Goal: Navigation & Orientation: Find specific page/section

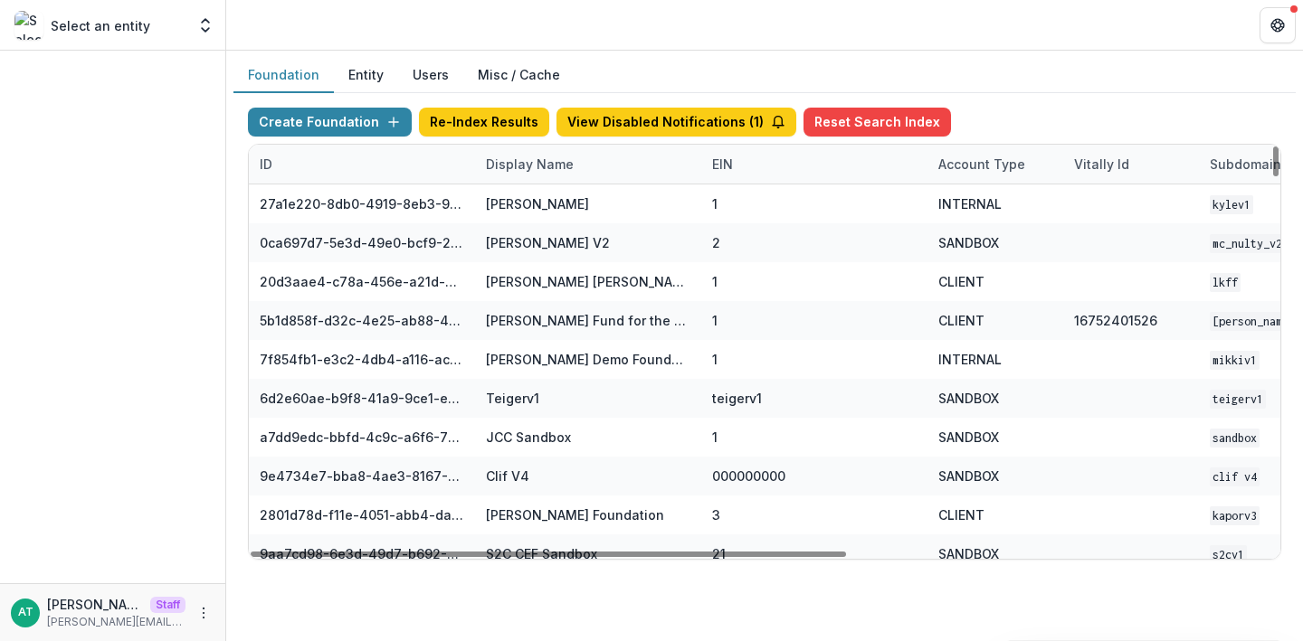
click at [525, 169] on div "Display Name" at bounding box center [529, 164] width 109 height 19
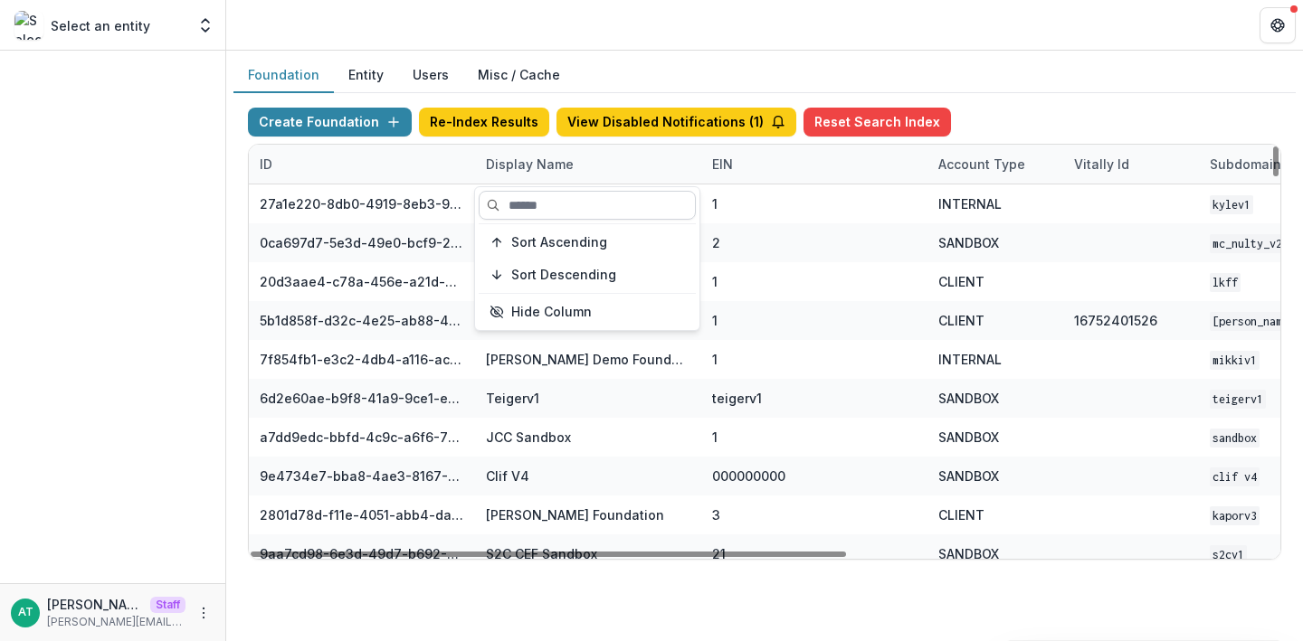
click at [545, 204] on input at bounding box center [587, 205] width 217 height 29
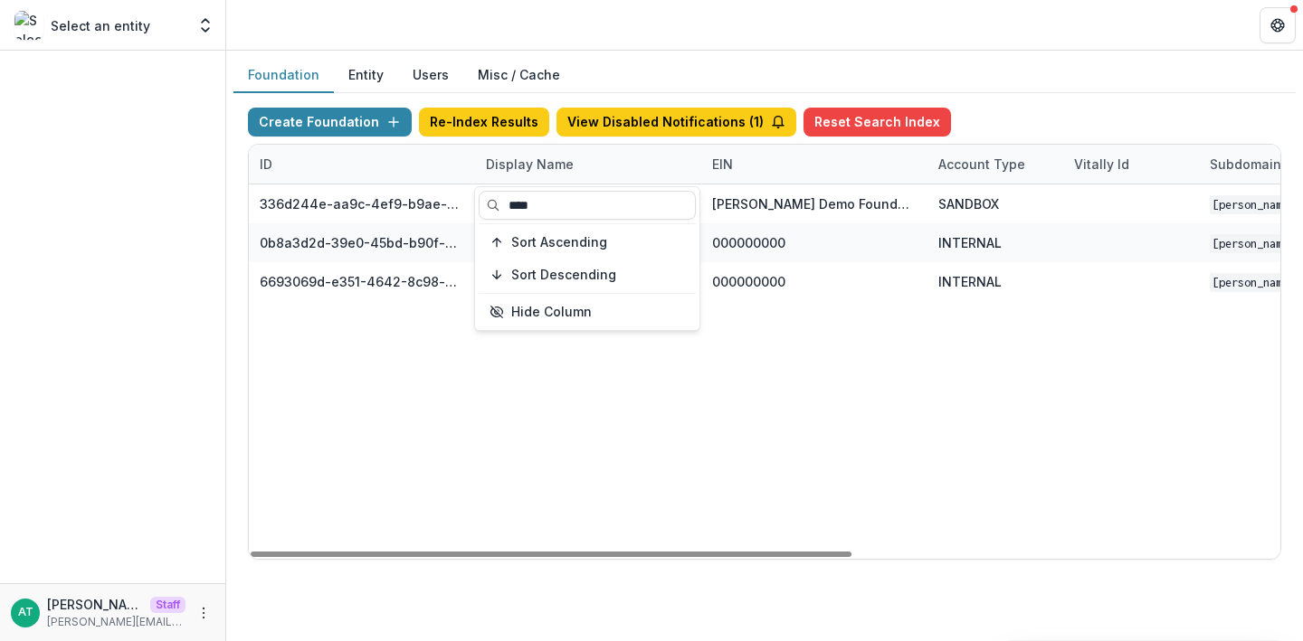
type input "****"
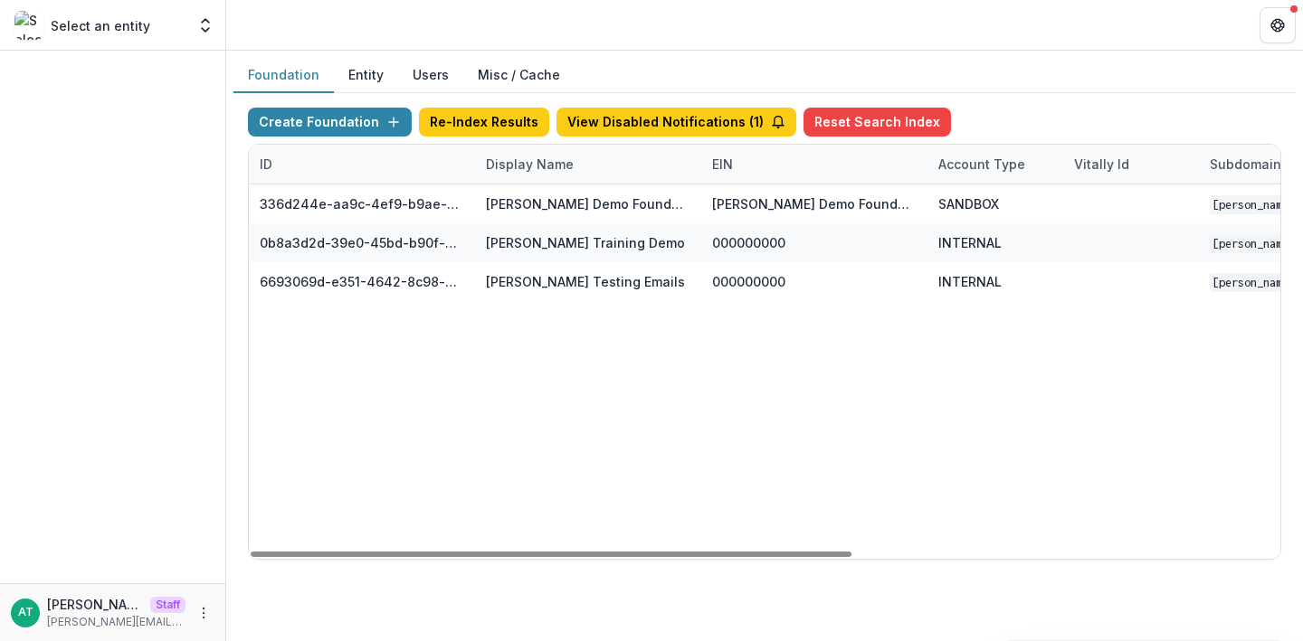
click at [564, 41] on header at bounding box center [764, 25] width 1077 height 50
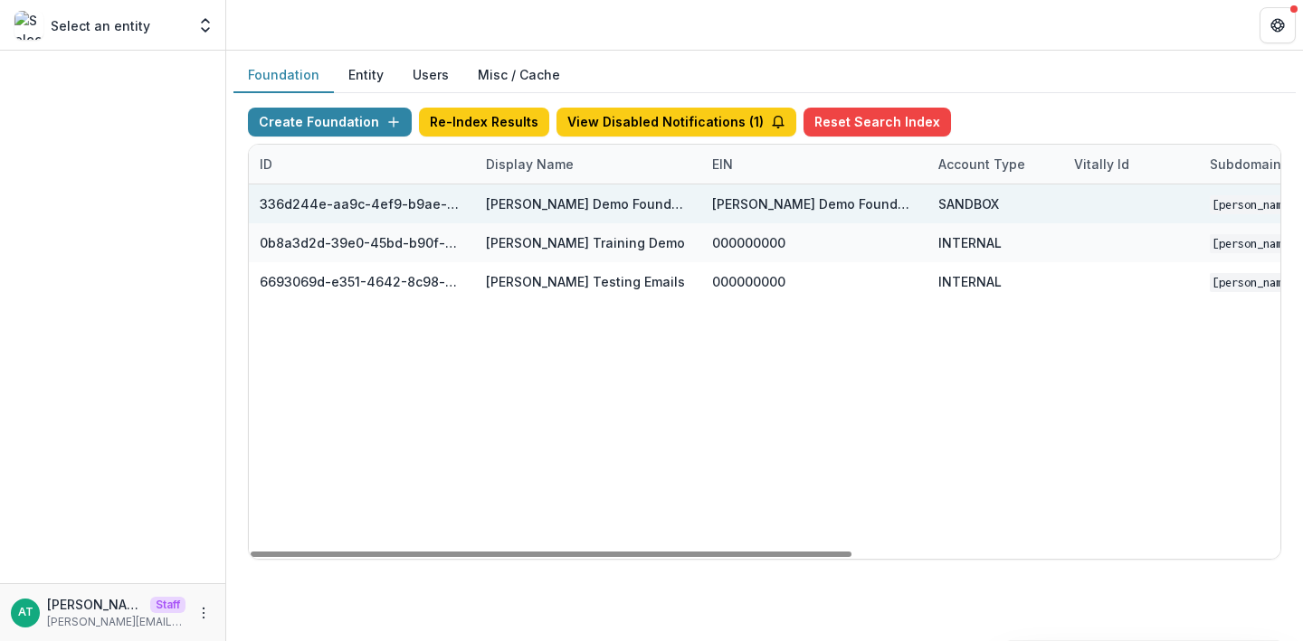
scroll to position [0, 733]
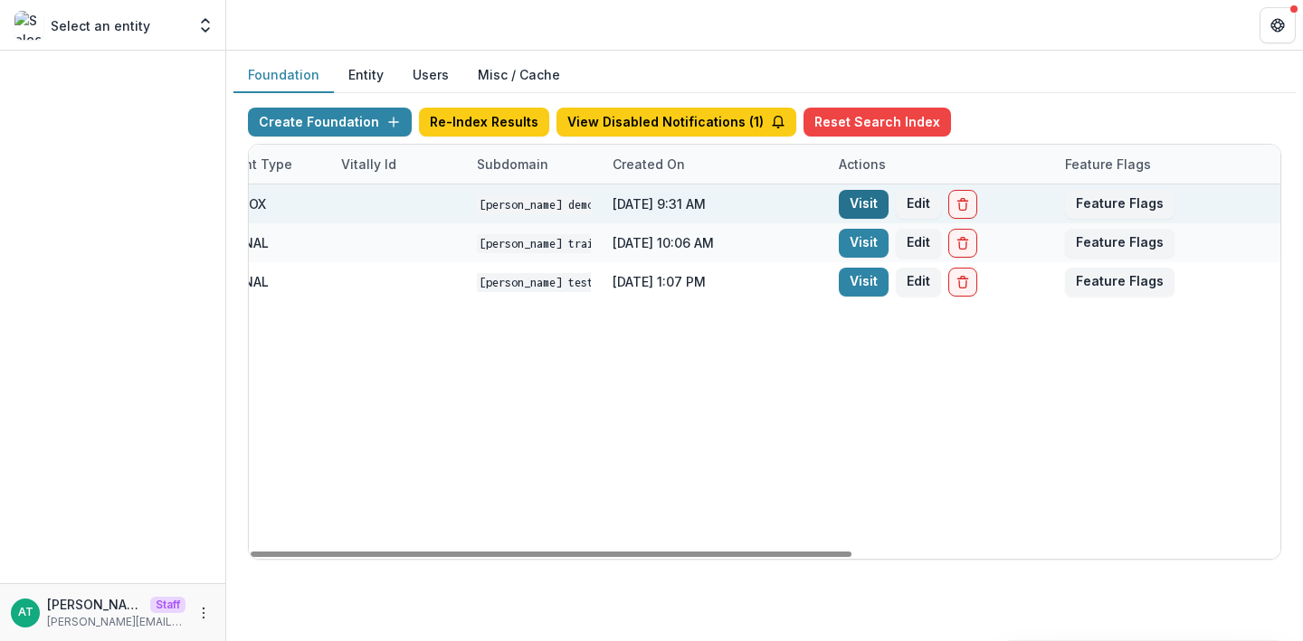
click at [858, 206] on link "Visit" at bounding box center [864, 204] width 50 height 29
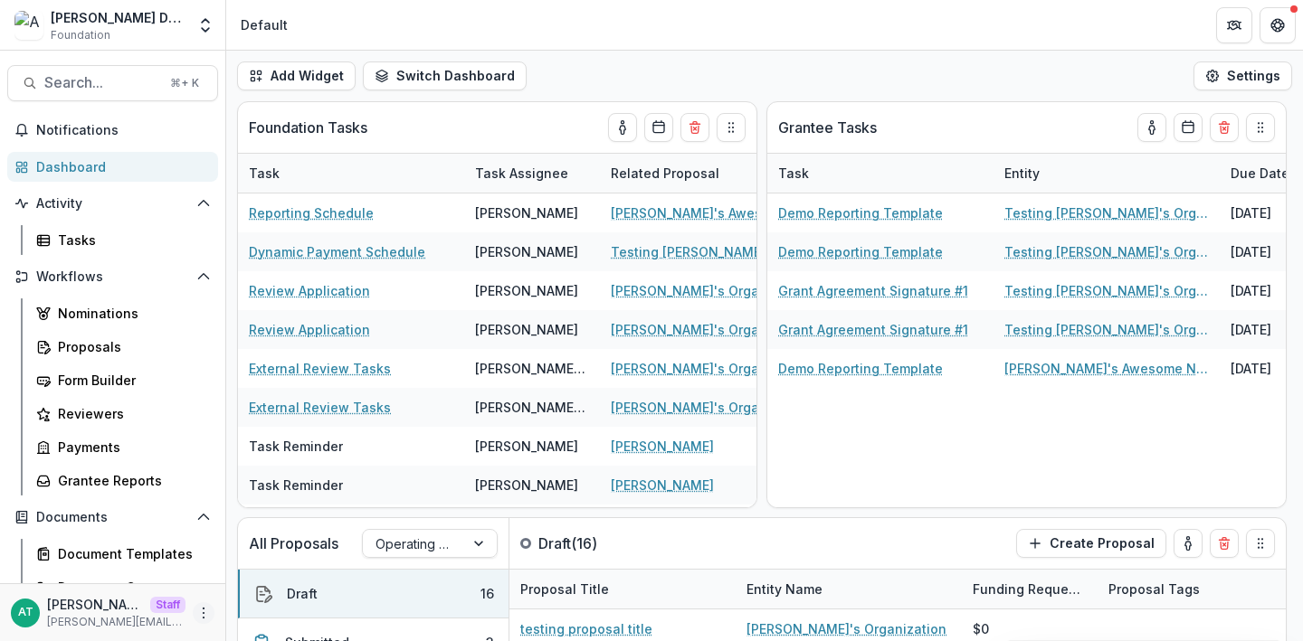
click at [202, 609] on icon "More" at bounding box center [203, 613] width 14 height 14
click at [297, 573] on link "User Settings" at bounding box center [318, 575] width 194 height 30
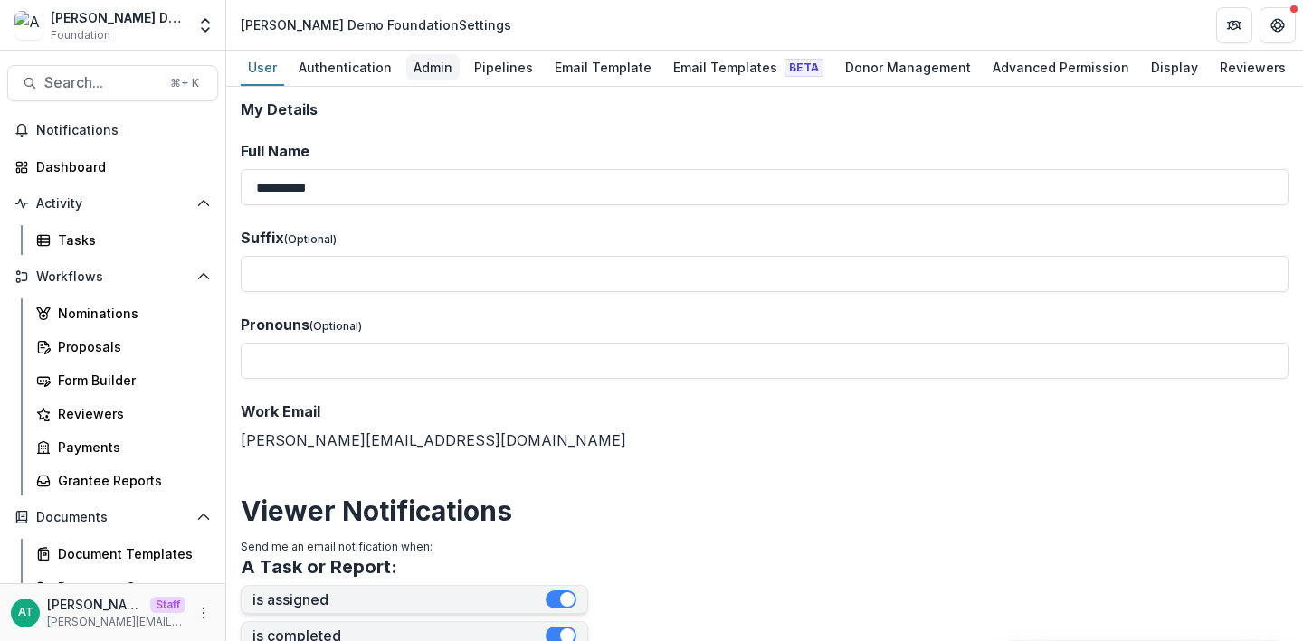
click at [433, 75] on div "Admin" at bounding box center [432, 67] width 53 height 26
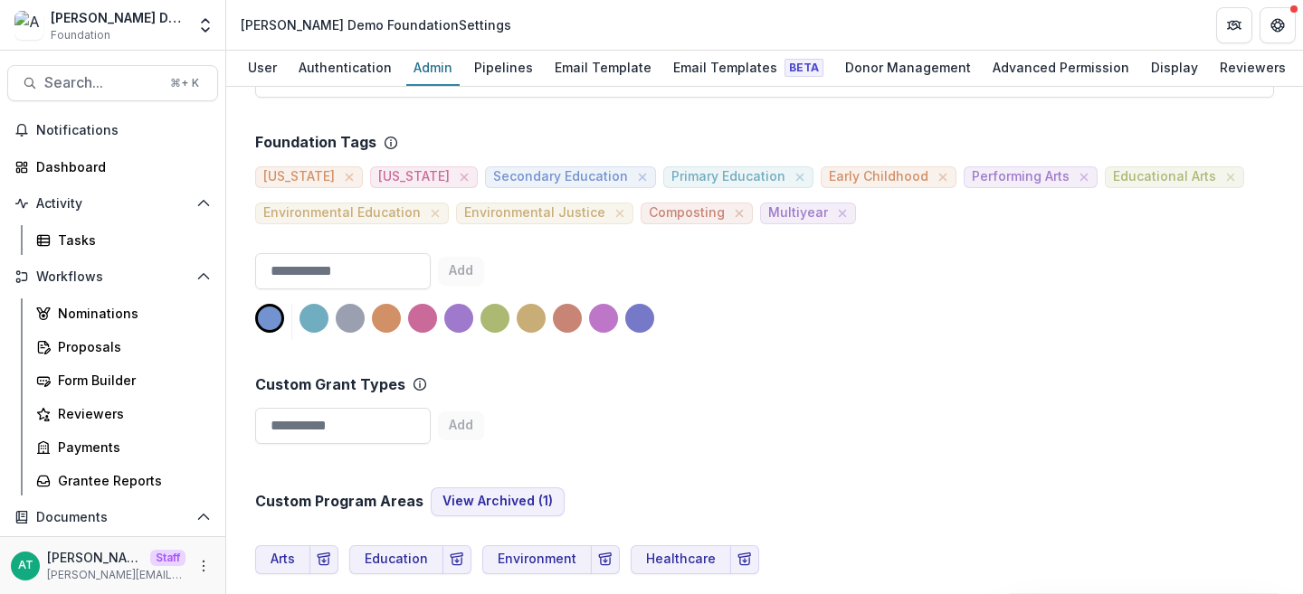
scroll to position [817, 0]
